Goal: Task Accomplishment & Management: Manage account settings

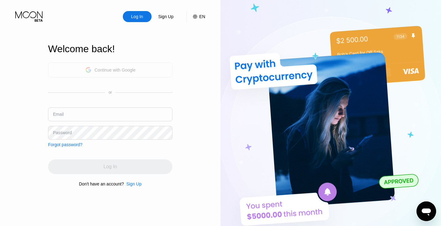
click at [116, 67] on div "Continue with Google" at bounding box center [110, 70] width 51 height 10
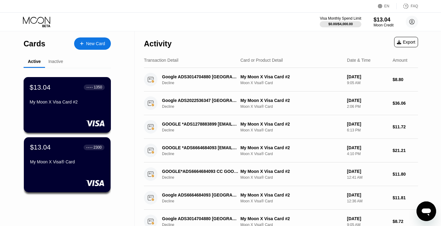
click at [54, 100] on div "My Moon X Visa Card #2" at bounding box center [67, 101] width 75 height 5
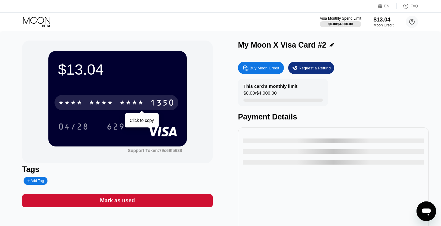
click at [143, 100] on div "* * * *" at bounding box center [132, 103] width 25 height 10
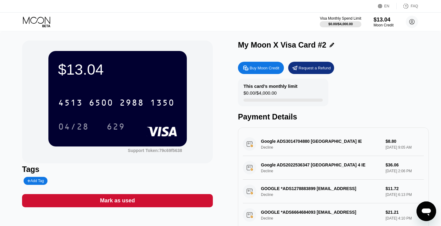
click at [106, 105] on div "6500" at bounding box center [101, 103] width 25 height 10
